Goal: Communication & Community: Answer question/provide support

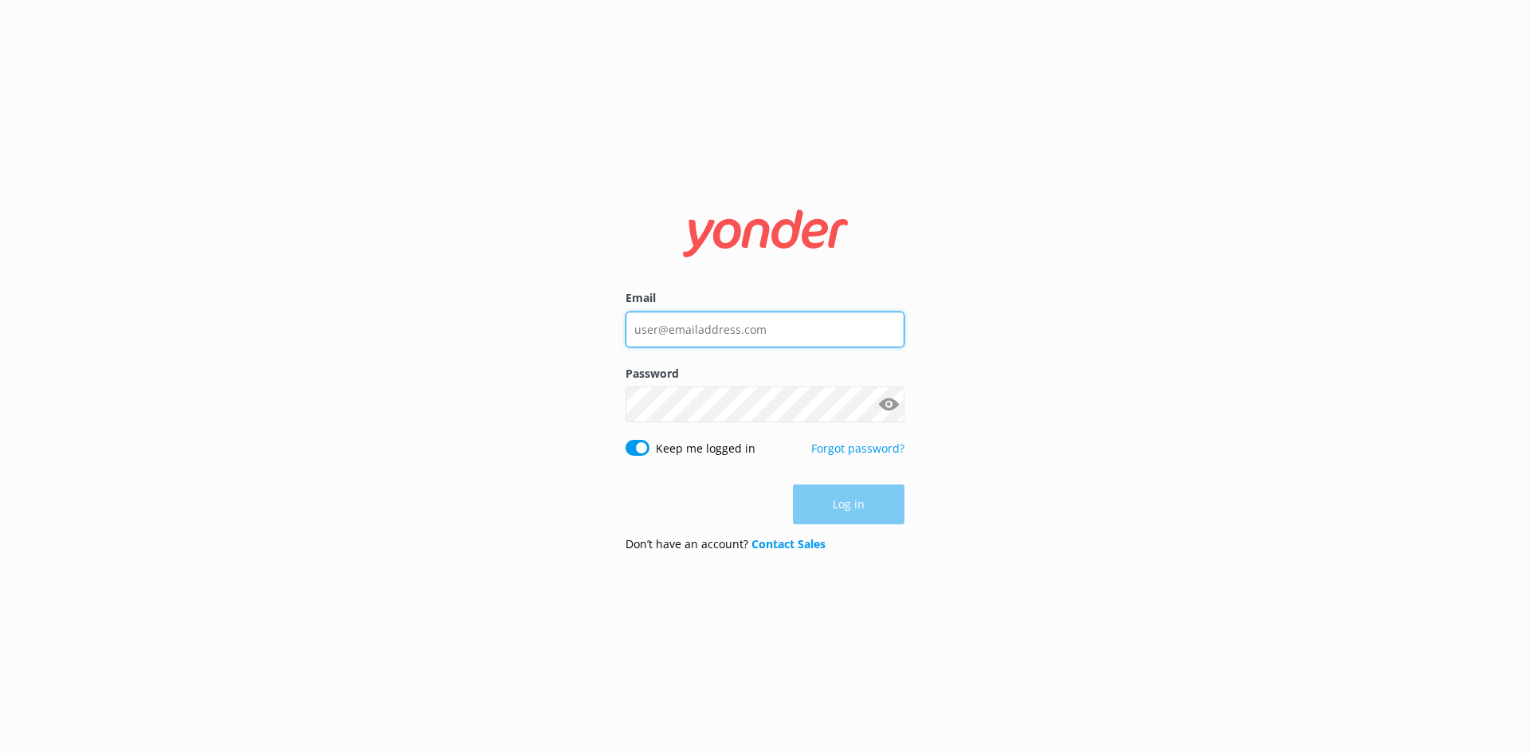
type input "[EMAIL_ADDRESS][DOMAIN_NAME]"
click at [834, 505] on div "Log in" at bounding box center [765, 505] width 279 height 40
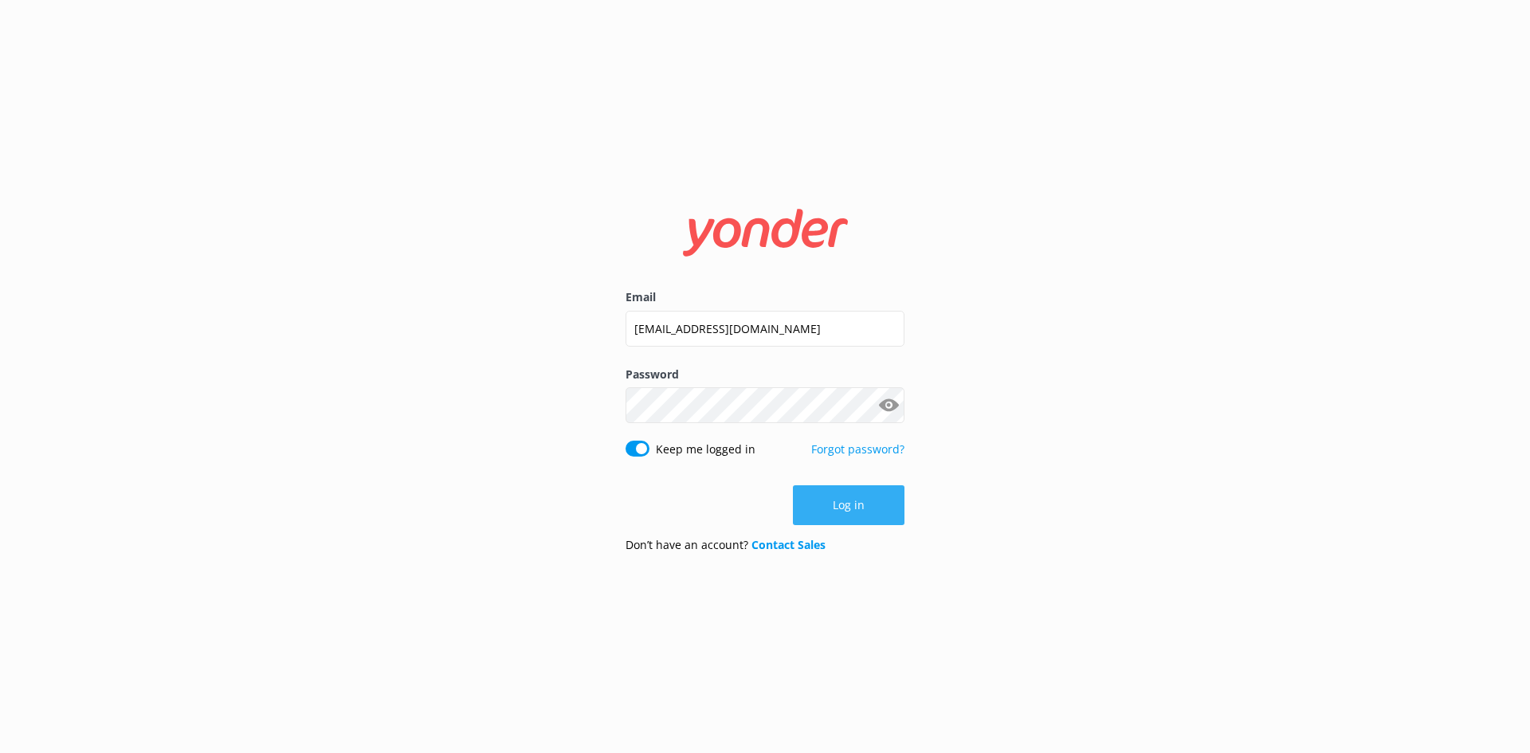
click at [858, 501] on button "Log in" at bounding box center [849, 505] width 112 height 40
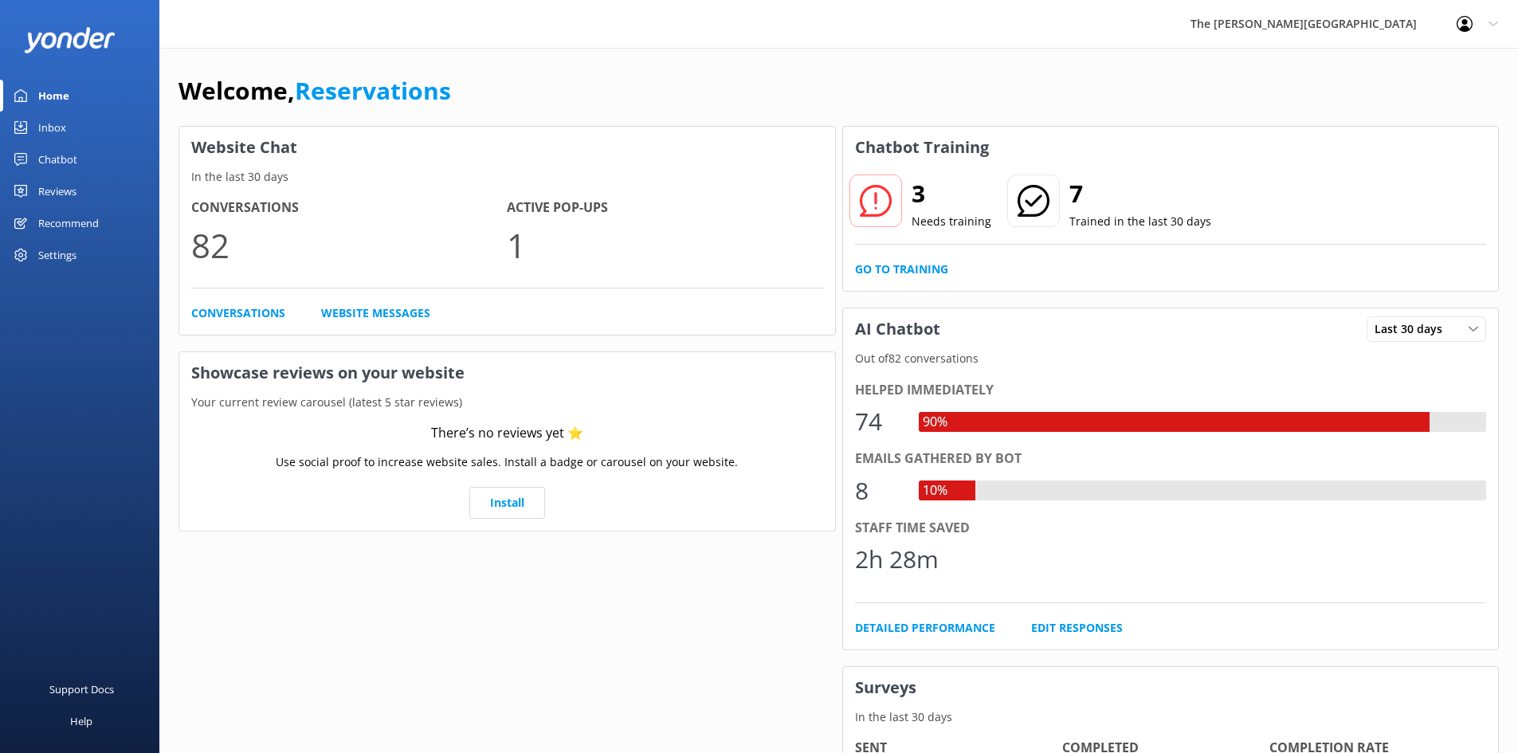
click at [61, 126] on div "Inbox" at bounding box center [52, 128] width 28 height 32
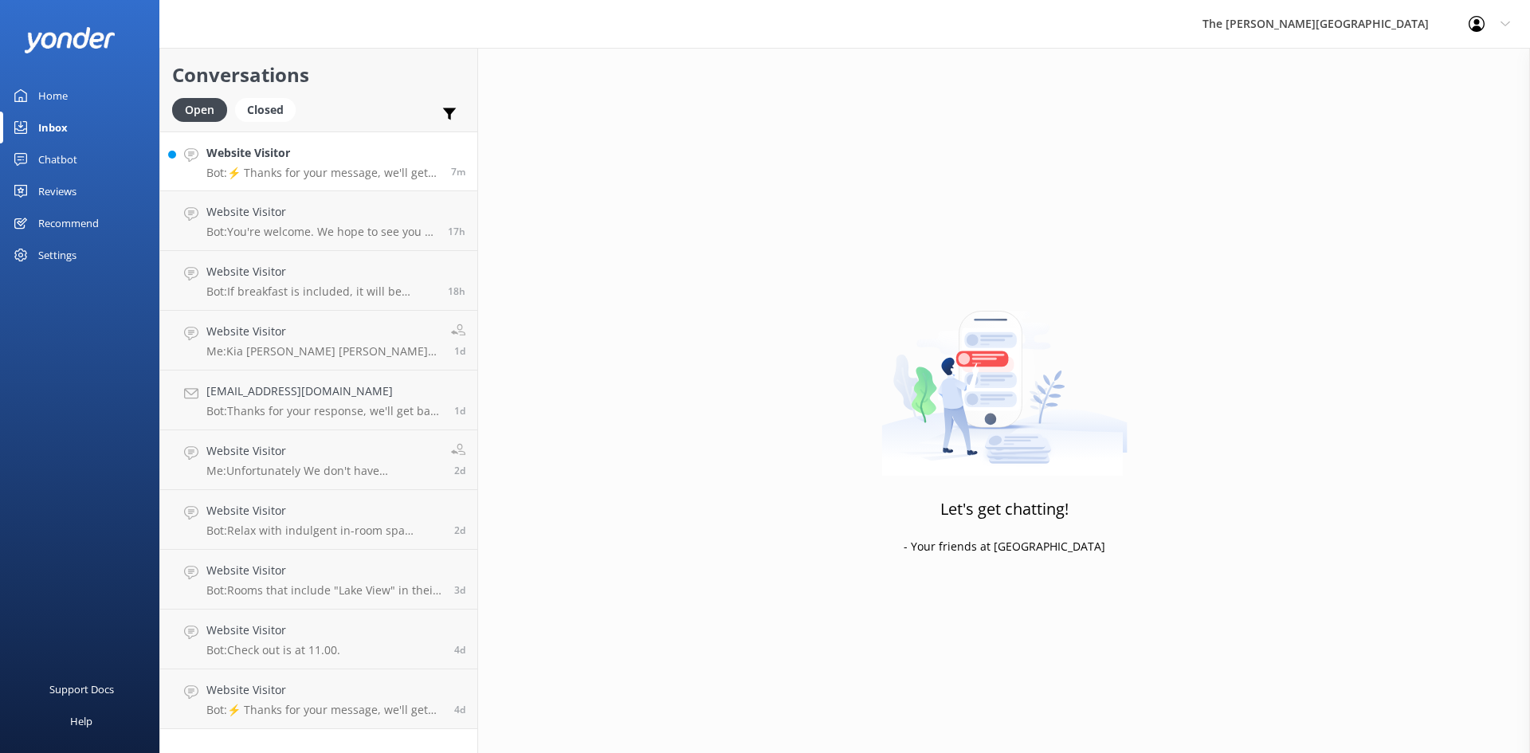
click at [362, 175] on p "Bot: ⚡ Thanks for your message, we'll get back to you as soon as we can. You're…" at bounding box center [322, 173] width 233 height 14
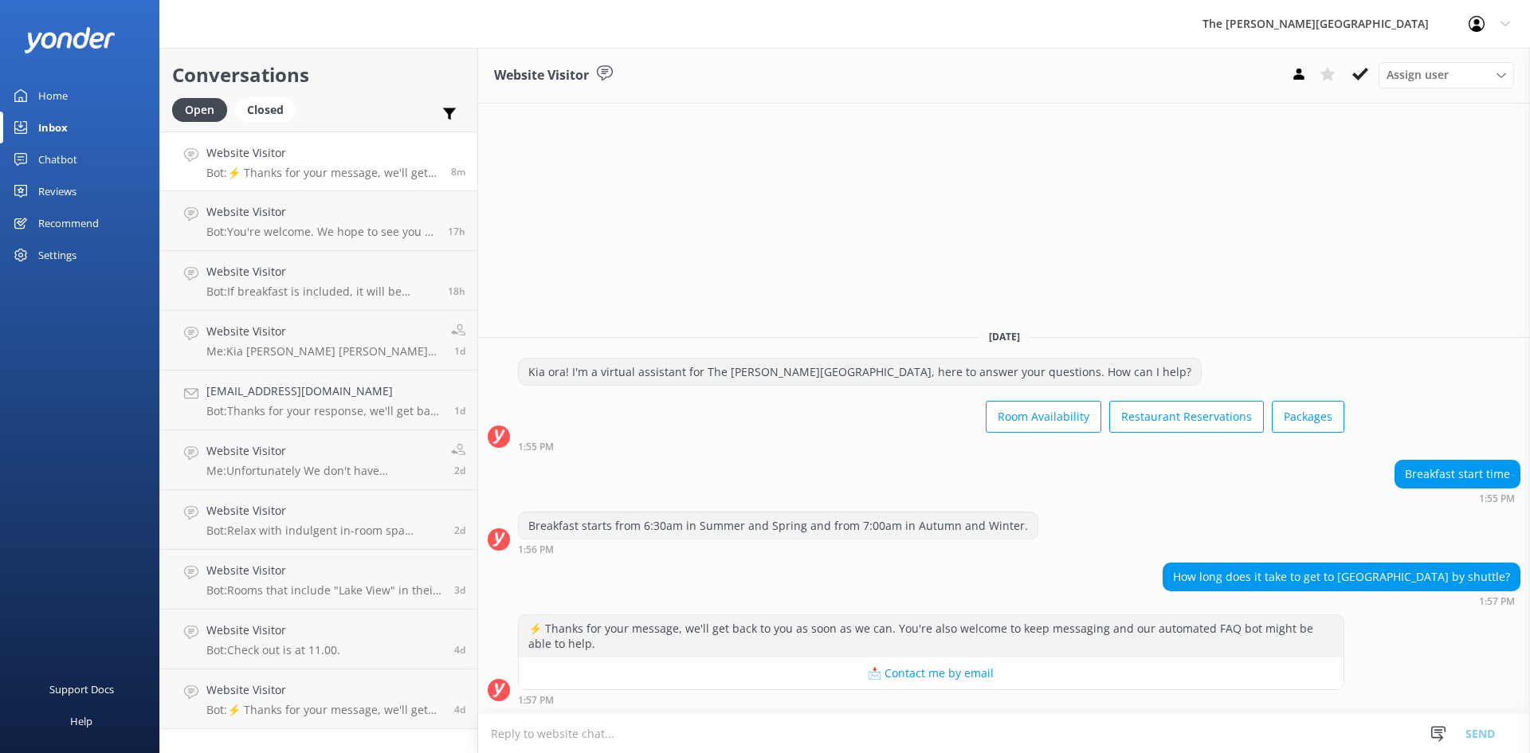
click at [584, 728] on textarea at bounding box center [1004, 733] width 1052 height 39
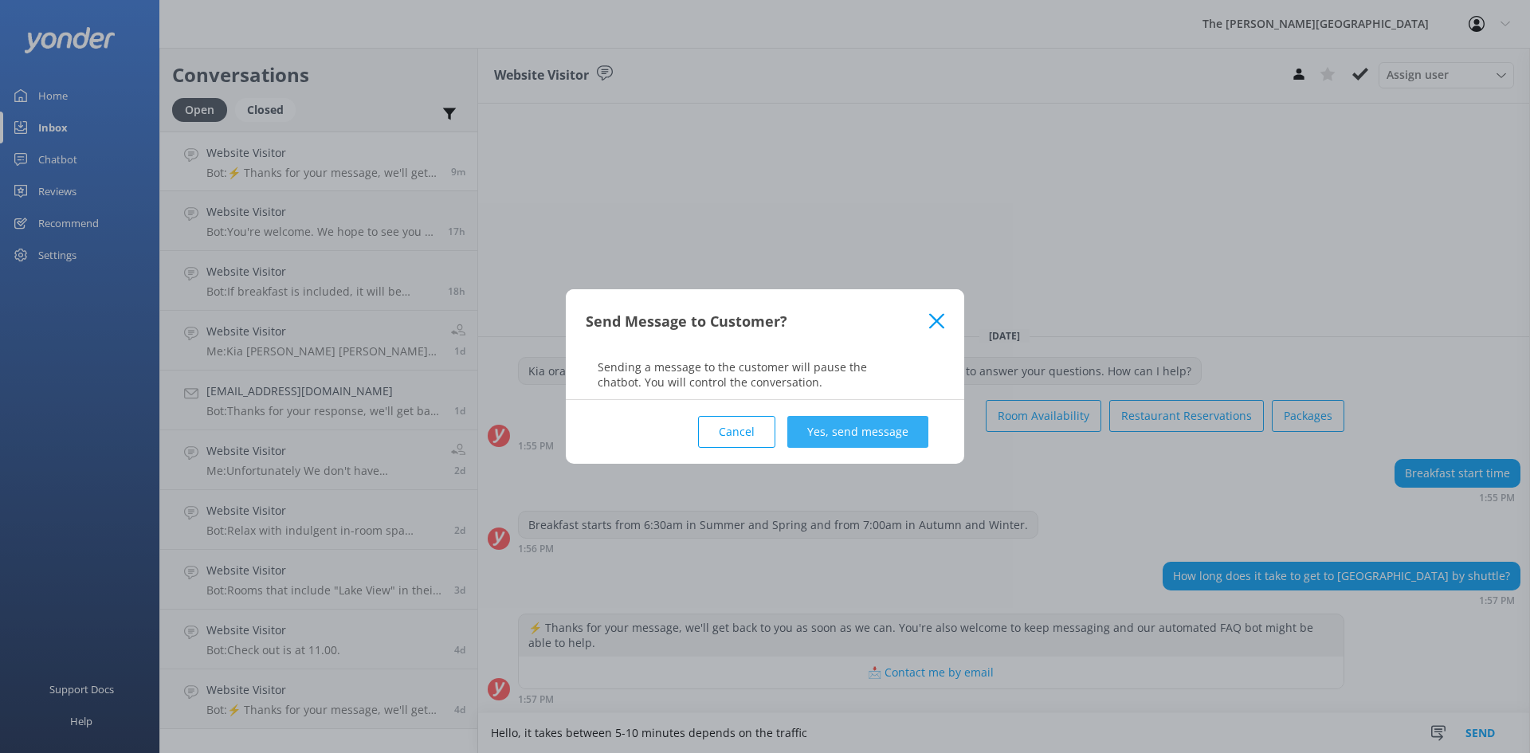
type textarea "Hello, it takes between 5-10 minutes depends on the traffic"
click at [870, 418] on button "Yes, send message" at bounding box center [858, 432] width 141 height 32
